Goal: Find specific fact: Find specific fact

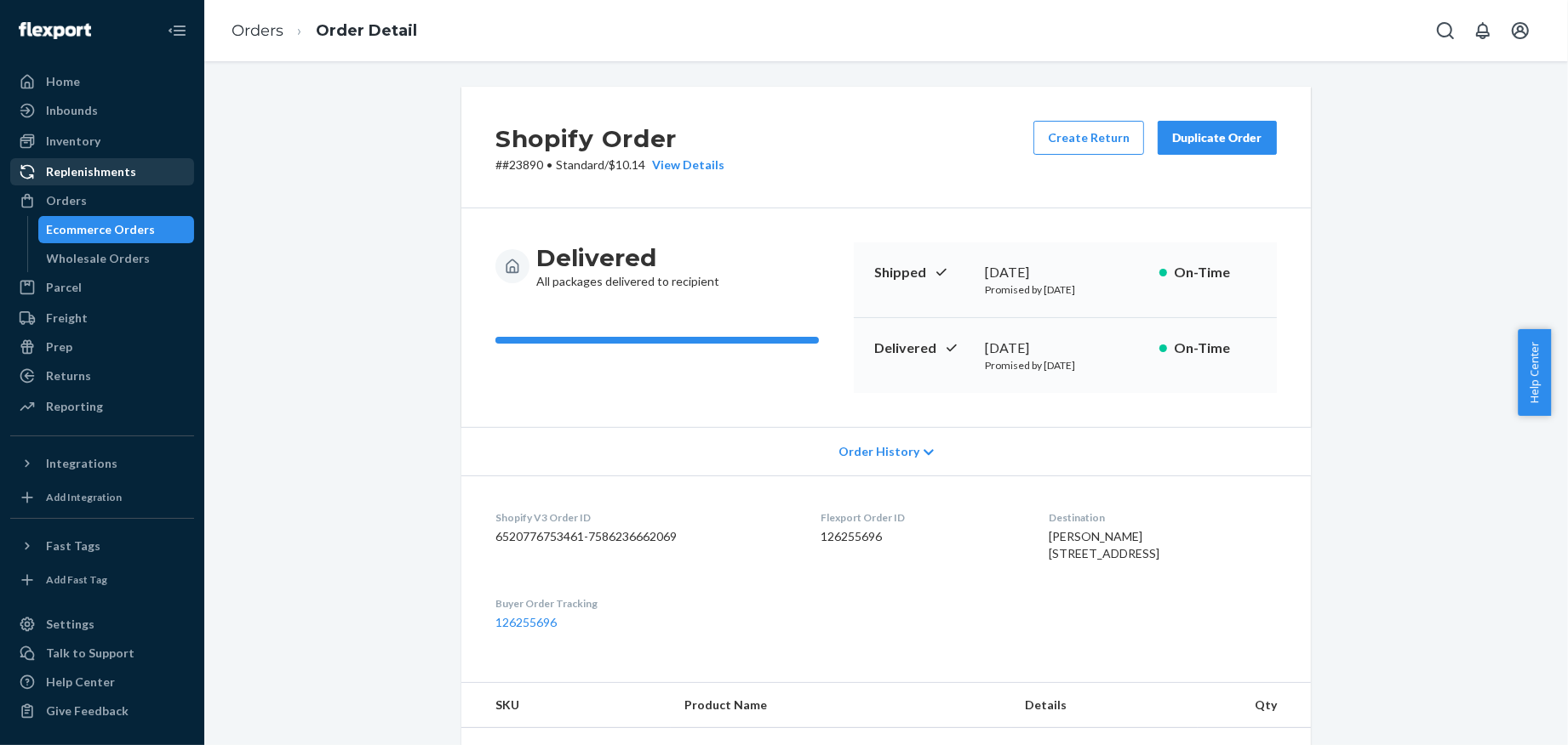
drag, startPoint x: 28, startPoint y: 202, endPoint x: 131, endPoint y: 175, distance: 106.5
click at [28, 202] on icon at bounding box center [27, 201] width 17 height 17
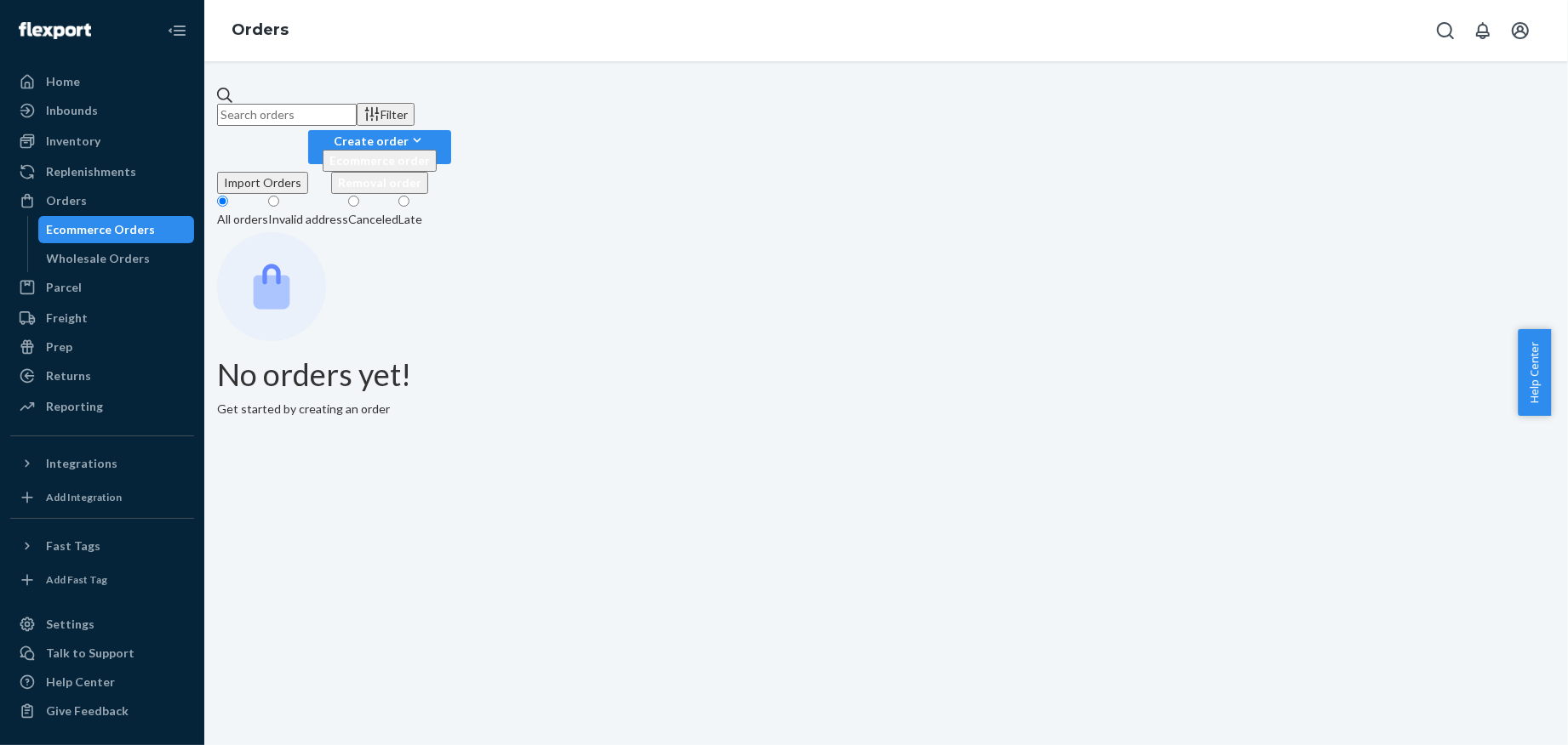
click at [357, 103] on input "text" at bounding box center [286, 114] width 139 height 22
paste input "[PERSON_NAME]"
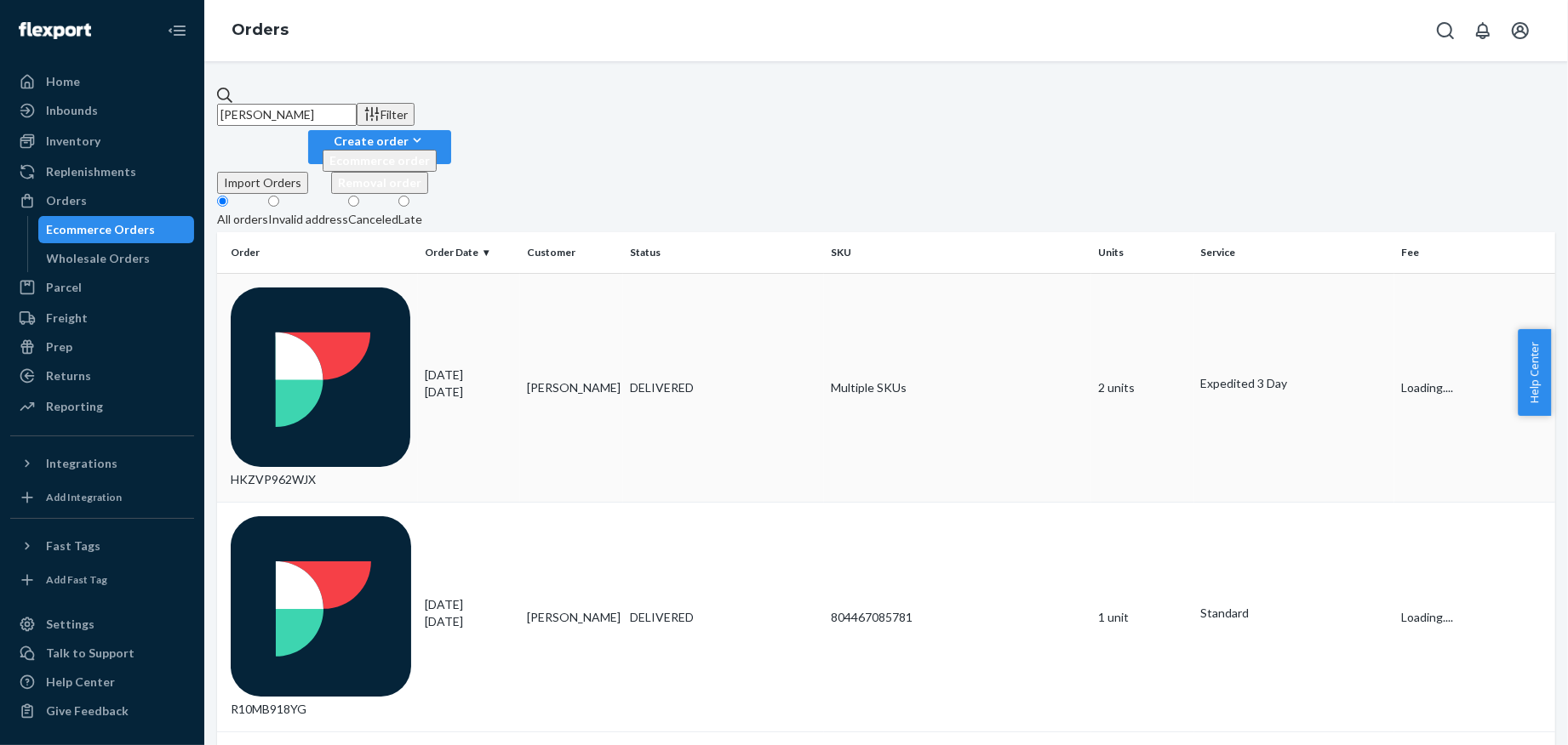
type input "[PERSON_NAME]"
click at [532, 273] on td "[PERSON_NAME]" at bounding box center [571, 387] width 103 height 229
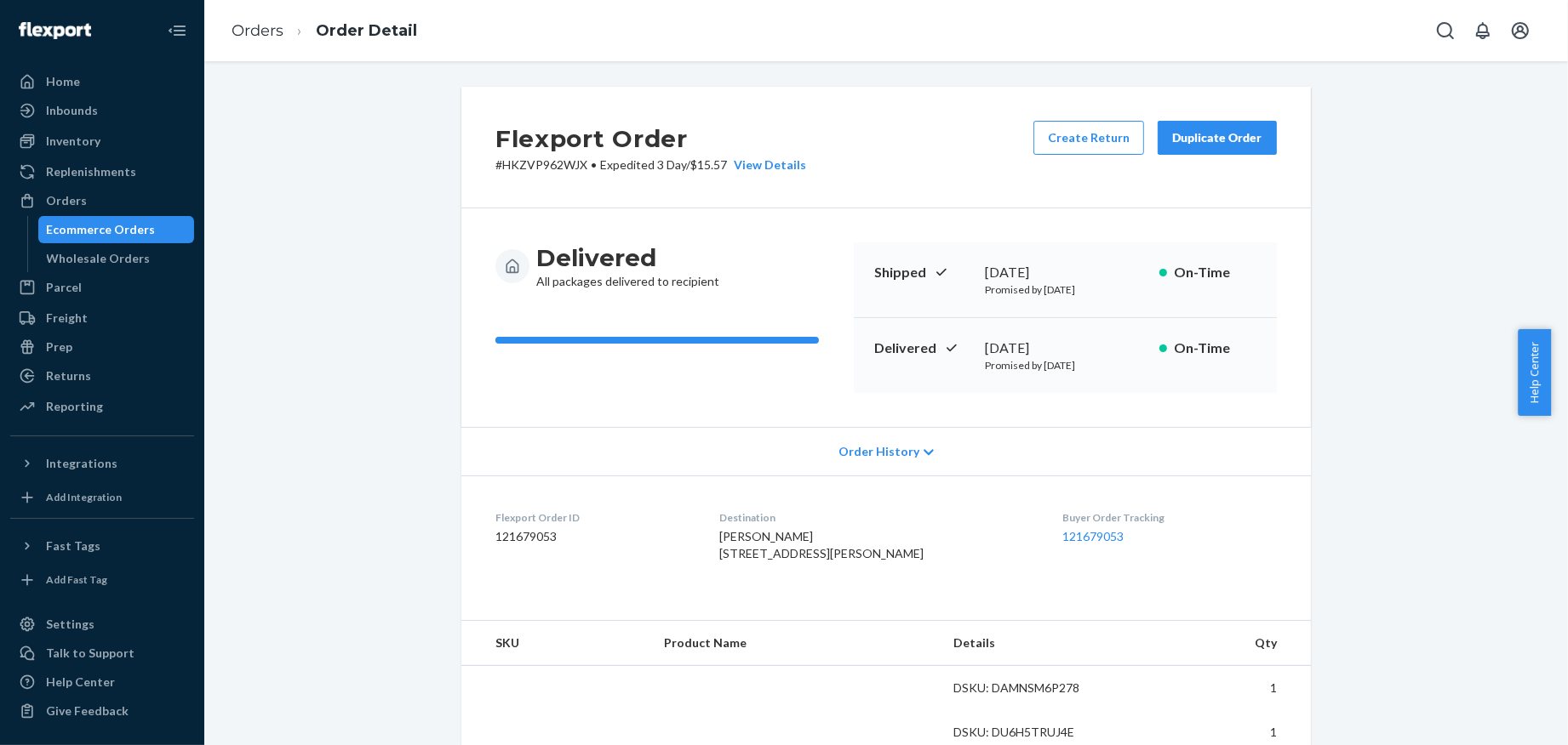
scroll to position [227, 0]
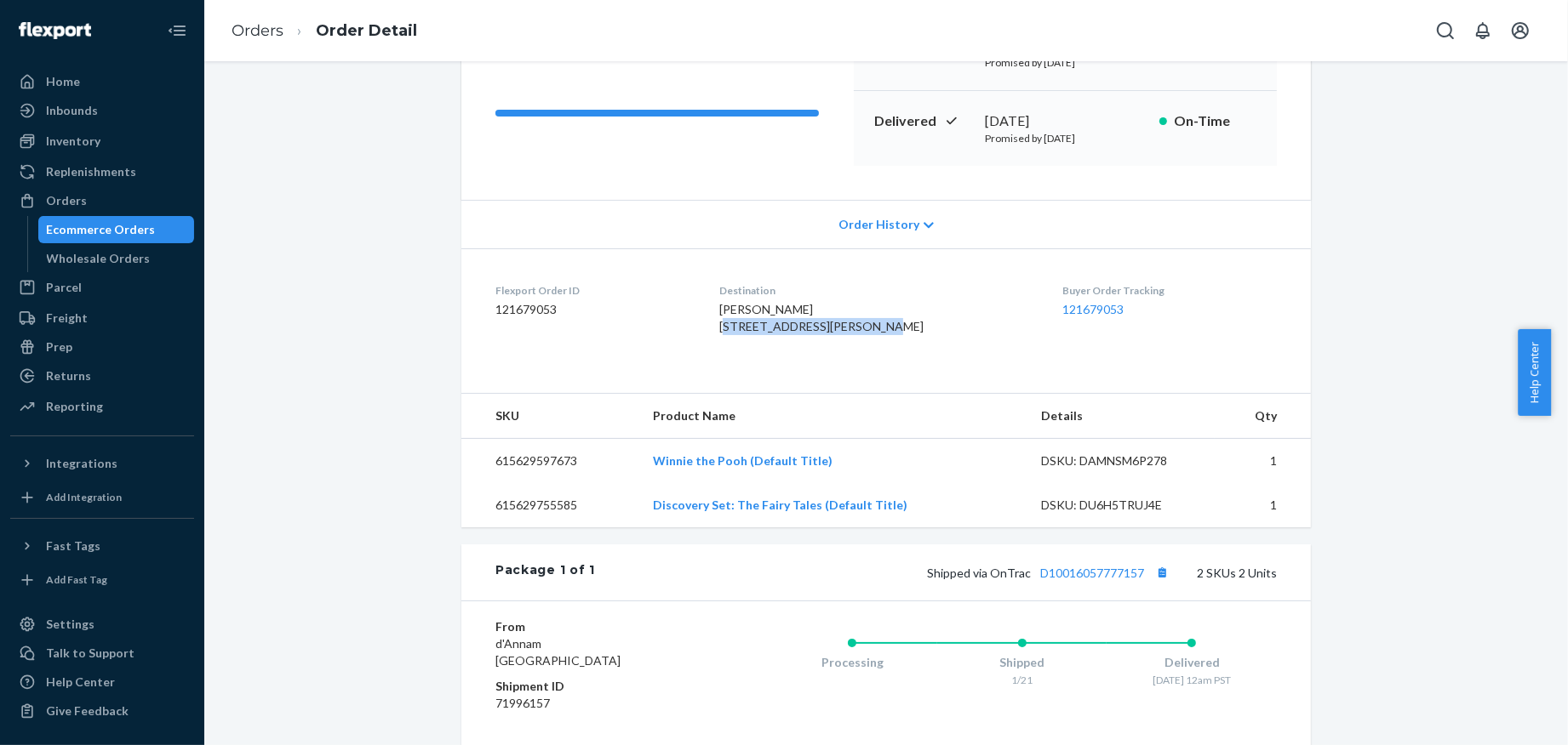
drag, startPoint x: 720, startPoint y: 330, endPoint x: 866, endPoint y: 324, distance: 146.1
click at [866, 324] on dl "Flexport Order ID 121679053 Destination [PERSON_NAME] [STREET_ADDRESS][PERSON_N…" at bounding box center [885, 312] width 850 height 127
copy span "[STREET_ADDRESS]"
click at [840, 322] on span "[PERSON_NAME] [STREET_ADDRESS][PERSON_NAME]" at bounding box center [822, 318] width 205 height 32
drag, startPoint x: 816, startPoint y: 323, endPoint x: 871, endPoint y: 324, distance: 55.0
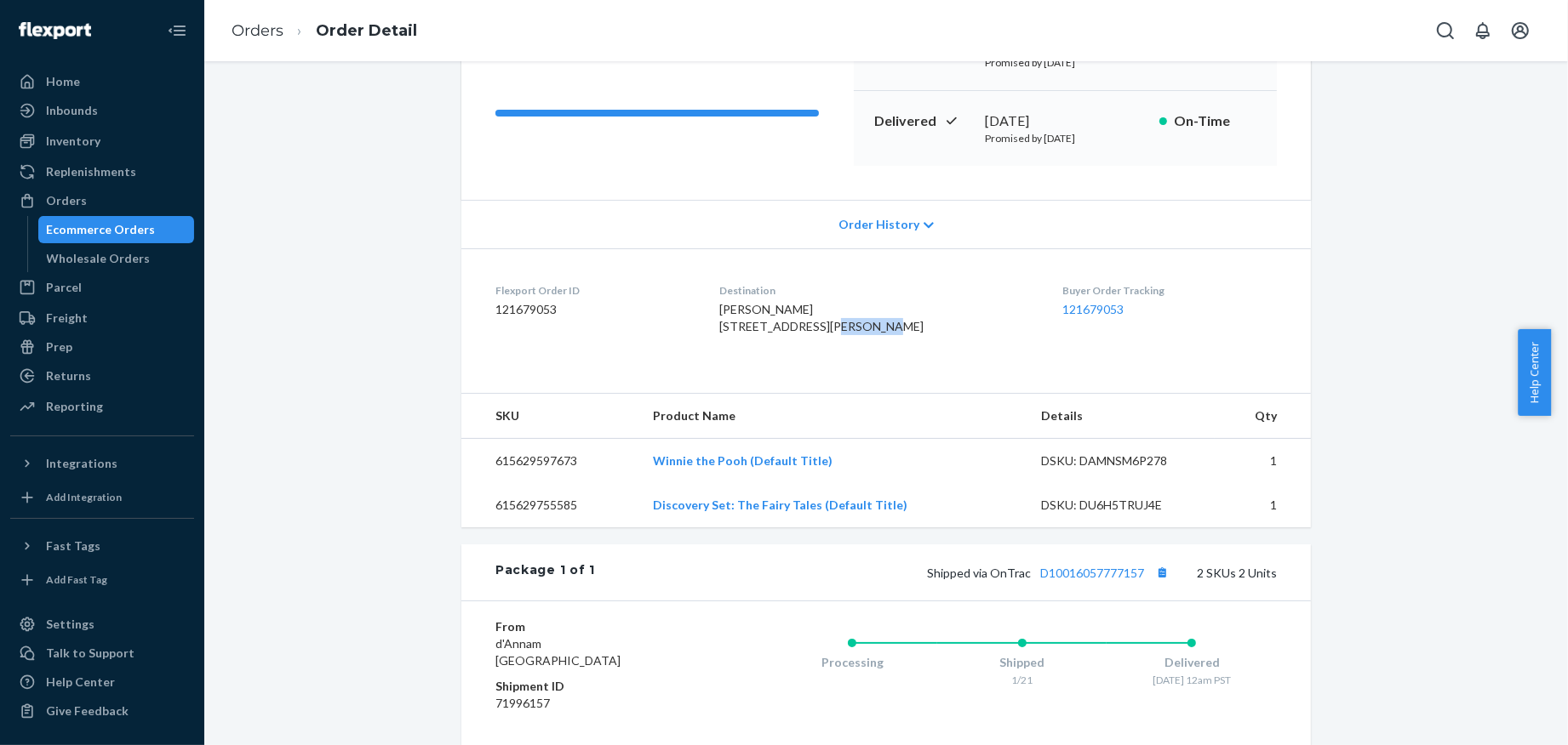
click at [871, 324] on div "[PERSON_NAME] [STREET_ADDRESS][PERSON_NAME]" at bounding box center [877, 318] width 317 height 34
copy span "Unit 3/4"
